Goal: Task Accomplishment & Management: Use online tool/utility

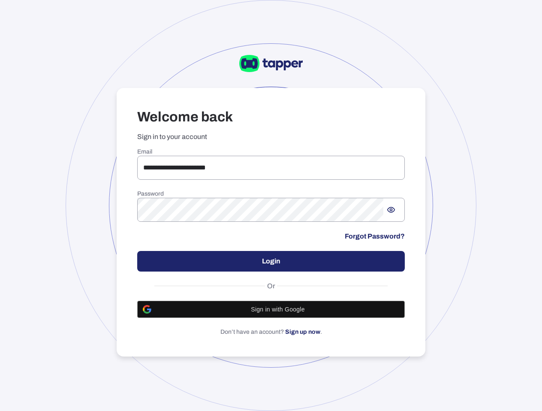
click at [212, 180] on div "**********" at bounding box center [270, 242] width 267 height 188
click at [212, 161] on input "**********" at bounding box center [270, 168] width 267 height 24
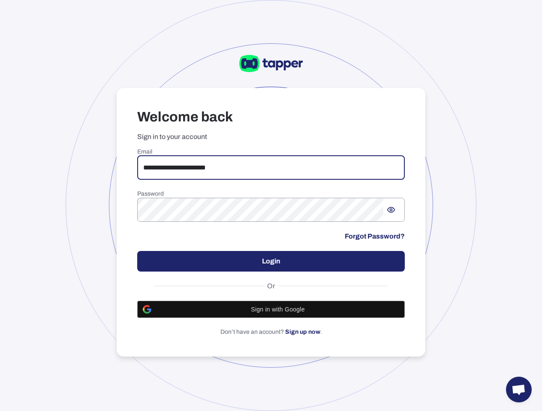
click at [212, 161] on input "**********" at bounding box center [270, 168] width 267 height 24
type input "**********"
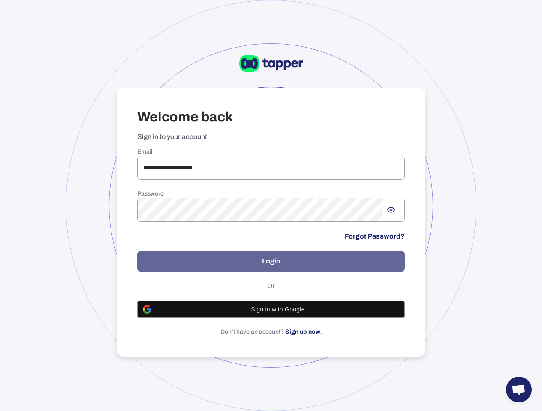
click at [292, 255] on button "Login" at bounding box center [270, 261] width 267 height 21
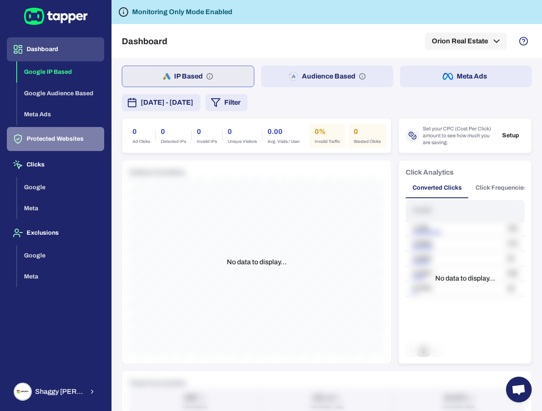
click at [71, 140] on button "Protected Websites" at bounding box center [55, 139] width 97 height 24
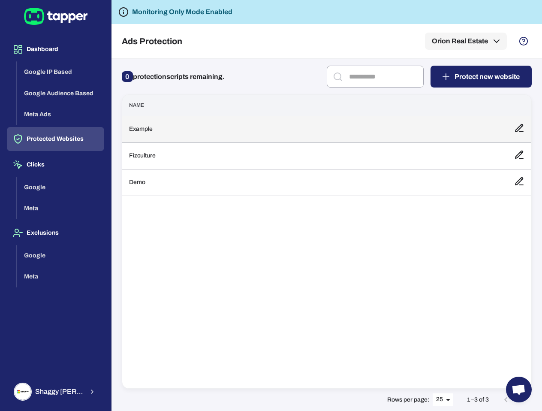
click at [211, 129] on td "Example" at bounding box center [314, 129] width 385 height 27
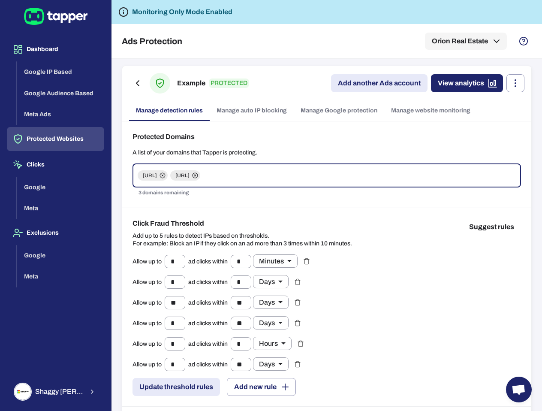
click at [393, 73] on div "Example PROTECTED Add another Ads account View analytics" at bounding box center [326, 83] width 395 height 21
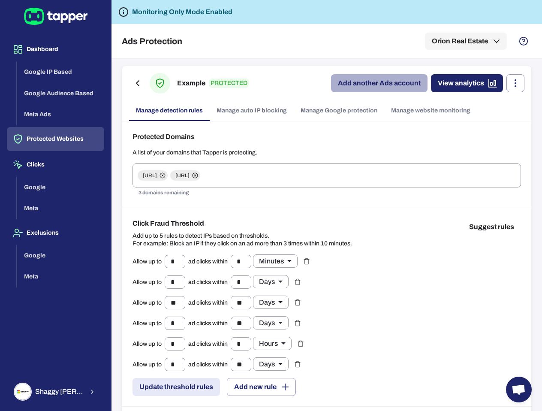
click at [389, 79] on link "Add another Ads account" at bounding box center [379, 83] width 96 height 18
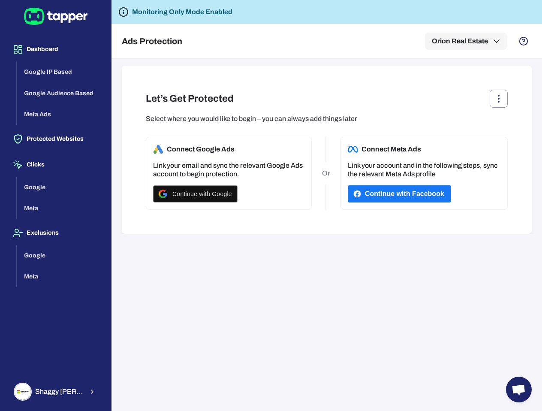
click at [390, 192] on button "Continue with Facebook" at bounding box center [399, 193] width 103 height 17
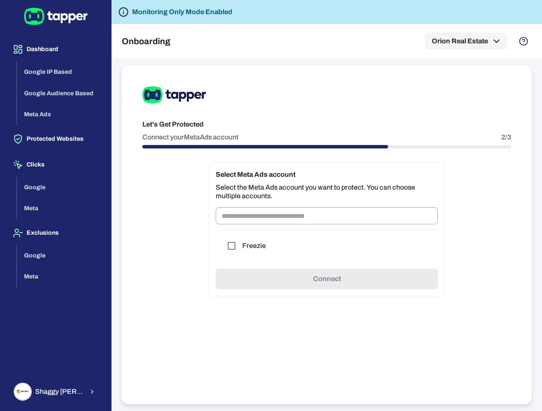
click at [267, 236] on div "Freezie" at bounding box center [327, 245] width 222 height 32
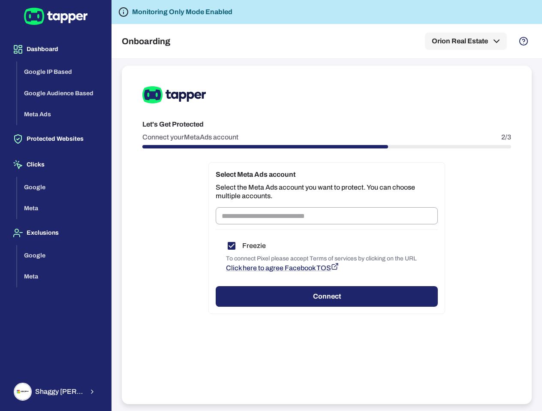
click at [403, 286] on button "Connect" at bounding box center [327, 296] width 222 height 21
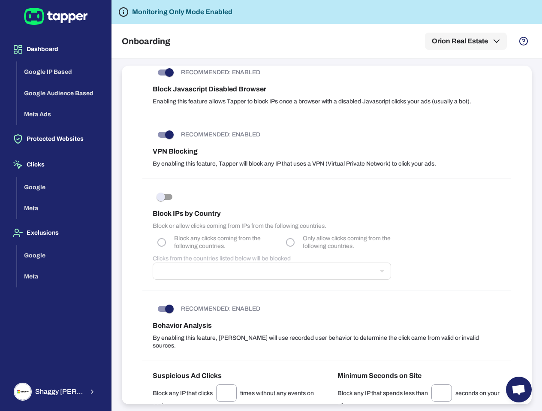
scroll to position [745, 0]
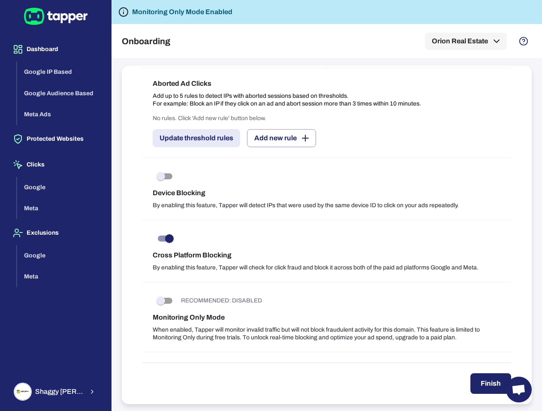
click at [491, 373] on button "Finish" at bounding box center [490, 383] width 41 height 21
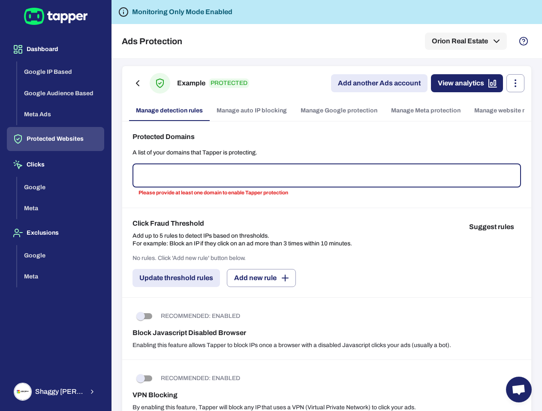
type input "*"
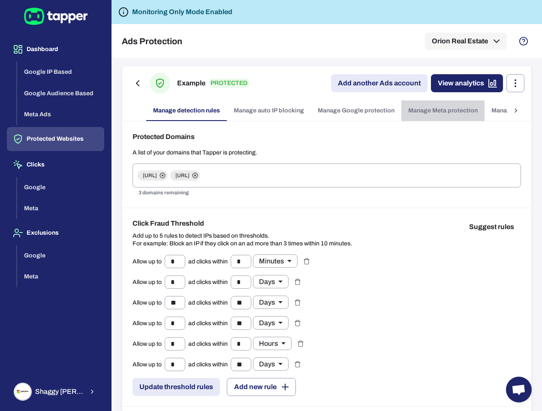
click at [422, 114] on link "Manage Meta protection" at bounding box center [442, 110] width 83 height 21
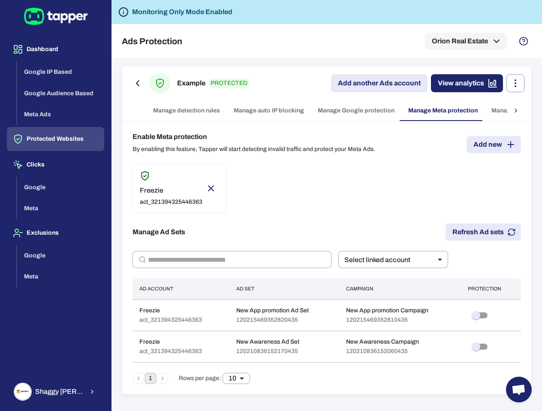
click at [461, 225] on button "Refresh Ad sets" at bounding box center [482, 231] width 75 height 17
click at [193, 204] on p "act_321394325446363" at bounding box center [171, 202] width 63 height 8
type input "****"
click at [193, 204] on p "act_321394325446363" at bounding box center [171, 202] width 63 height 8
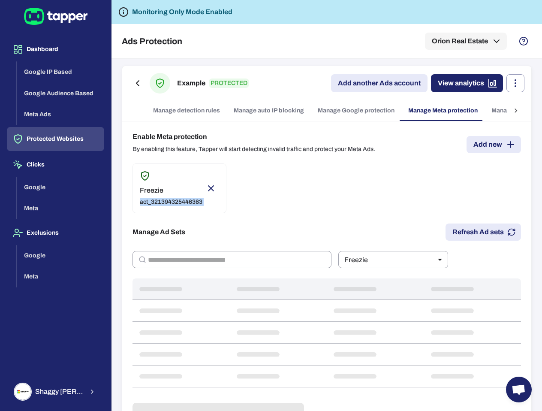
click at [193, 204] on p "act_321394325446363" at bounding box center [171, 202] width 63 height 8
copy div "act_321394325446363"
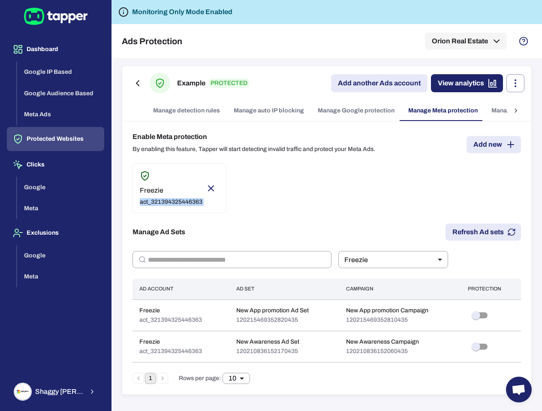
click at [466, 239] on button "Refresh Ad sets" at bounding box center [482, 231] width 75 height 17
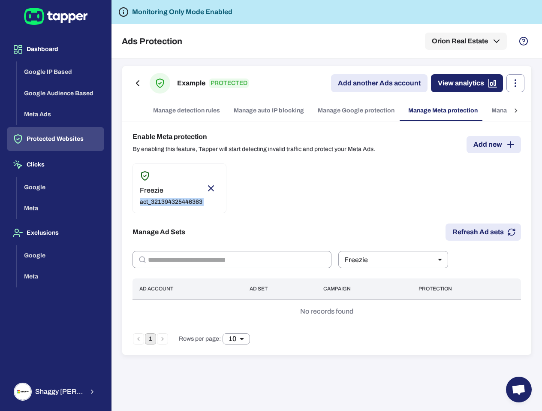
click at [412, 88] on link "Add another Ads account" at bounding box center [379, 83] width 96 height 18
click at [444, 206] on div "Freezie act_321394325446363" at bounding box center [326, 188] width 388 height 50
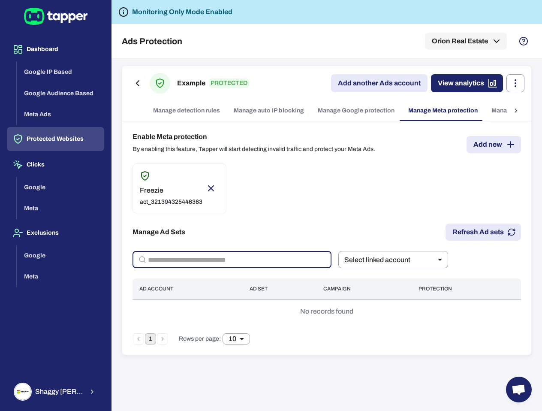
click at [235, 255] on input "text" at bounding box center [239, 259] width 183 height 17
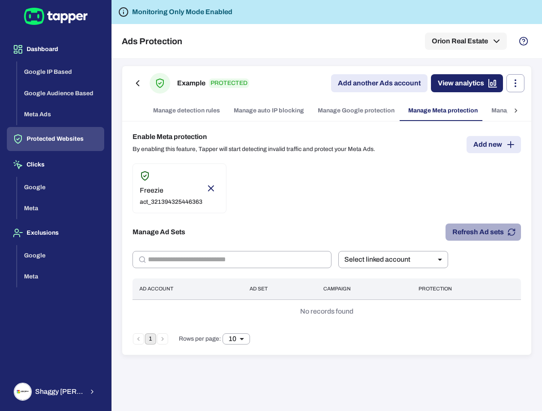
click at [491, 231] on button "Refresh Ad sets" at bounding box center [482, 231] width 75 height 17
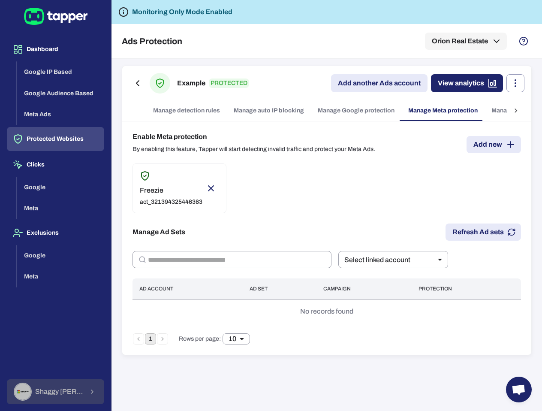
click at [68, 380] on button "Shaggy Rogers" at bounding box center [55, 391] width 97 height 25
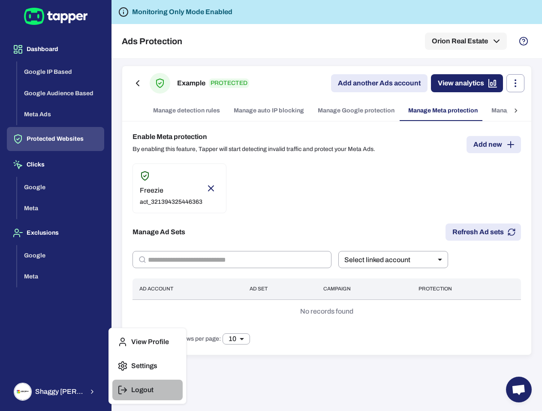
click at [170, 391] on button "Logout" at bounding box center [147, 389] width 70 height 21
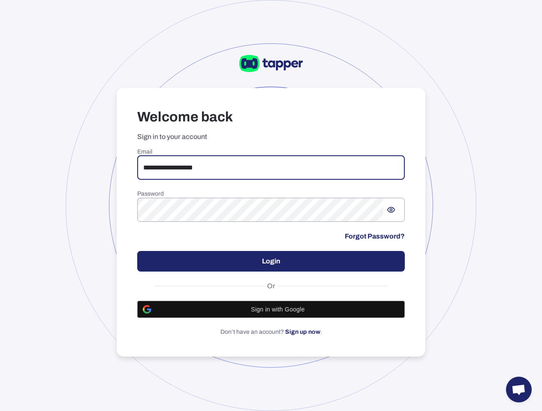
click at [185, 164] on input "**********" at bounding box center [270, 168] width 267 height 24
type input "**********"
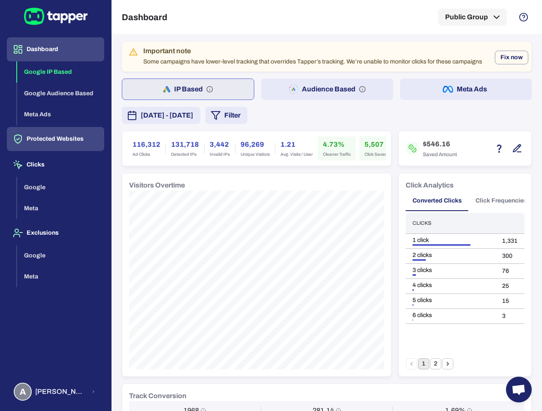
click at [65, 138] on button "Protected Websites" at bounding box center [55, 139] width 97 height 24
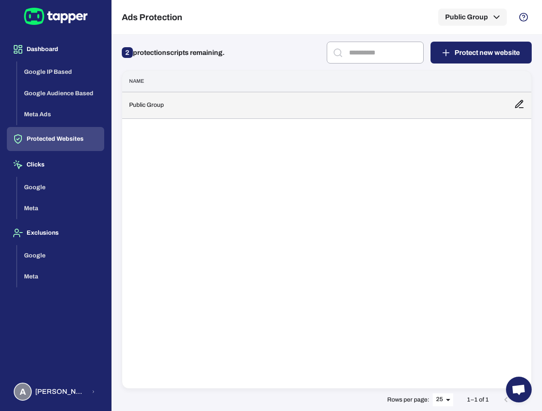
click at [207, 114] on td "Public Group" at bounding box center [314, 105] width 385 height 27
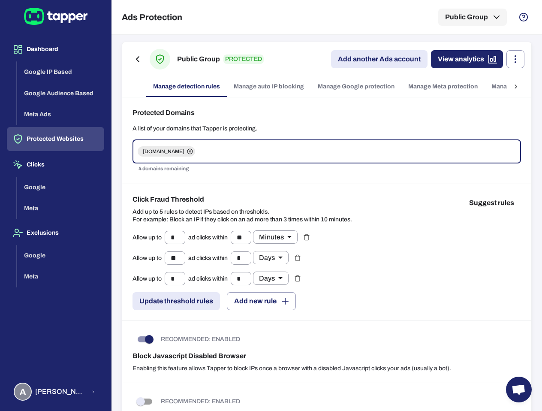
click at [442, 83] on link "Manage Meta protection" at bounding box center [442, 86] width 83 height 21
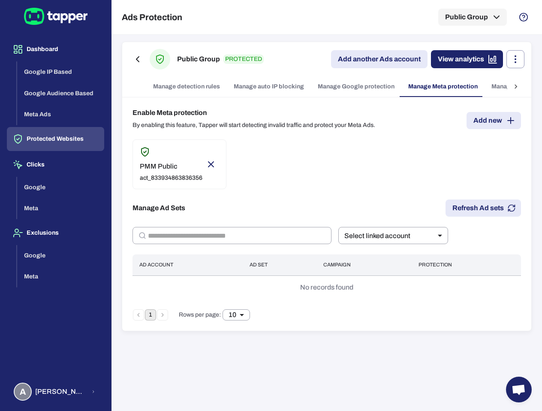
click at [410, 59] on link "Add another Ads account" at bounding box center [379, 59] width 96 height 18
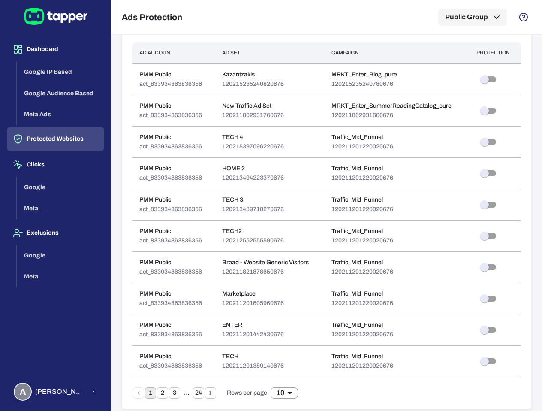
scroll to position [217, 0]
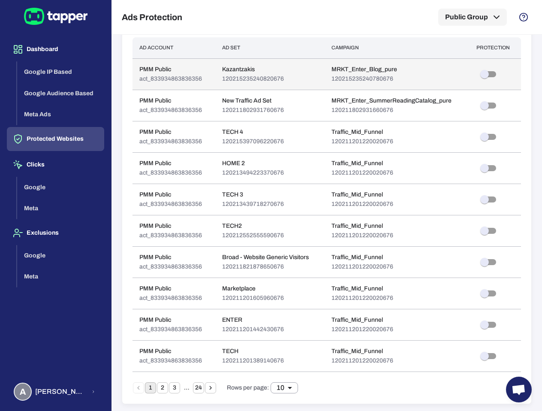
click at [484, 82] on td at bounding box center [494, 73] width 51 height 31
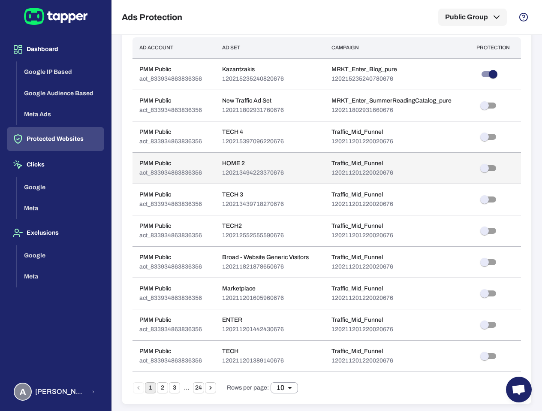
scroll to position [0, 0]
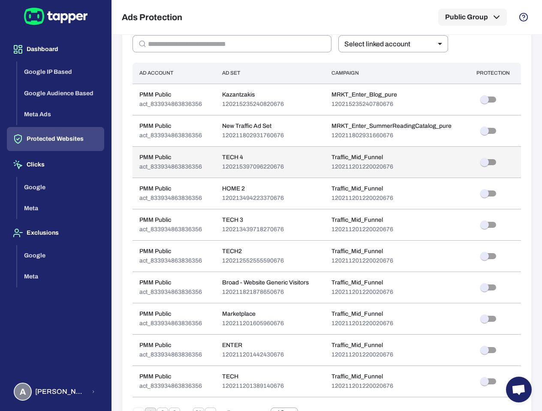
scroll to position [189, 0]
